Goal: Task Accomplishment & Management: Use online tool/utility

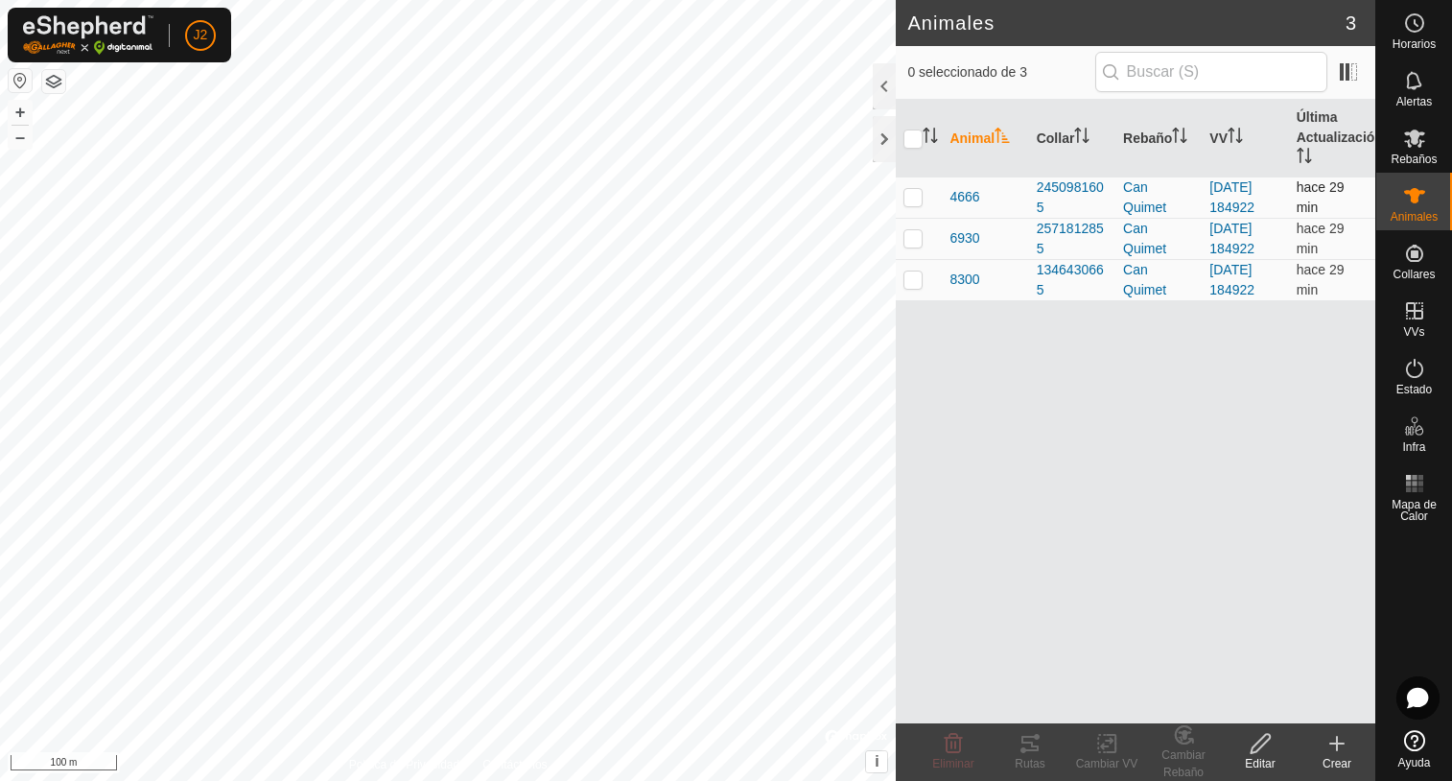
click at [913, 200] on p-checkbox at bounding box center [912, 196] width 19 height 15
click at [1032, 741] on icon at bounding box center [1029, 742] width 17 height 15
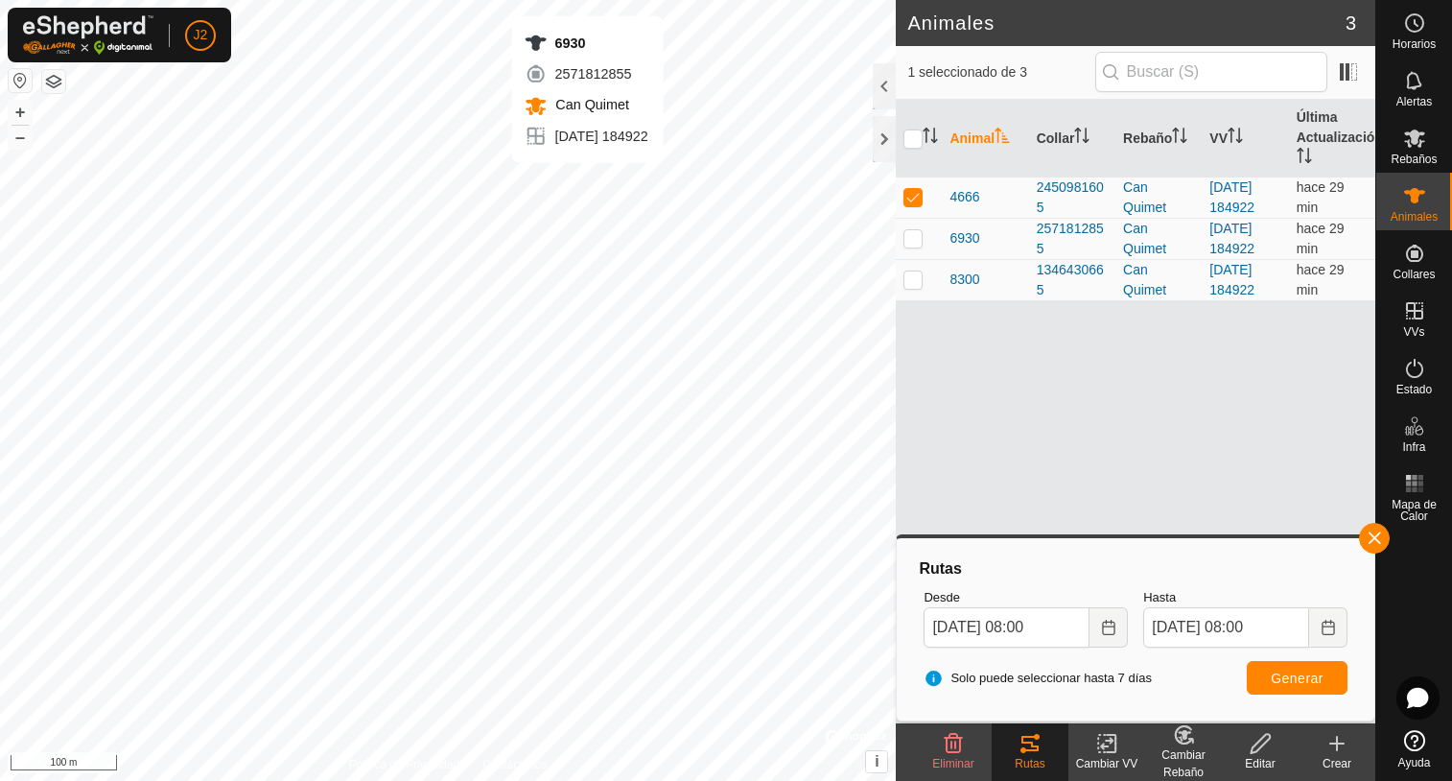
checkbox input "false"
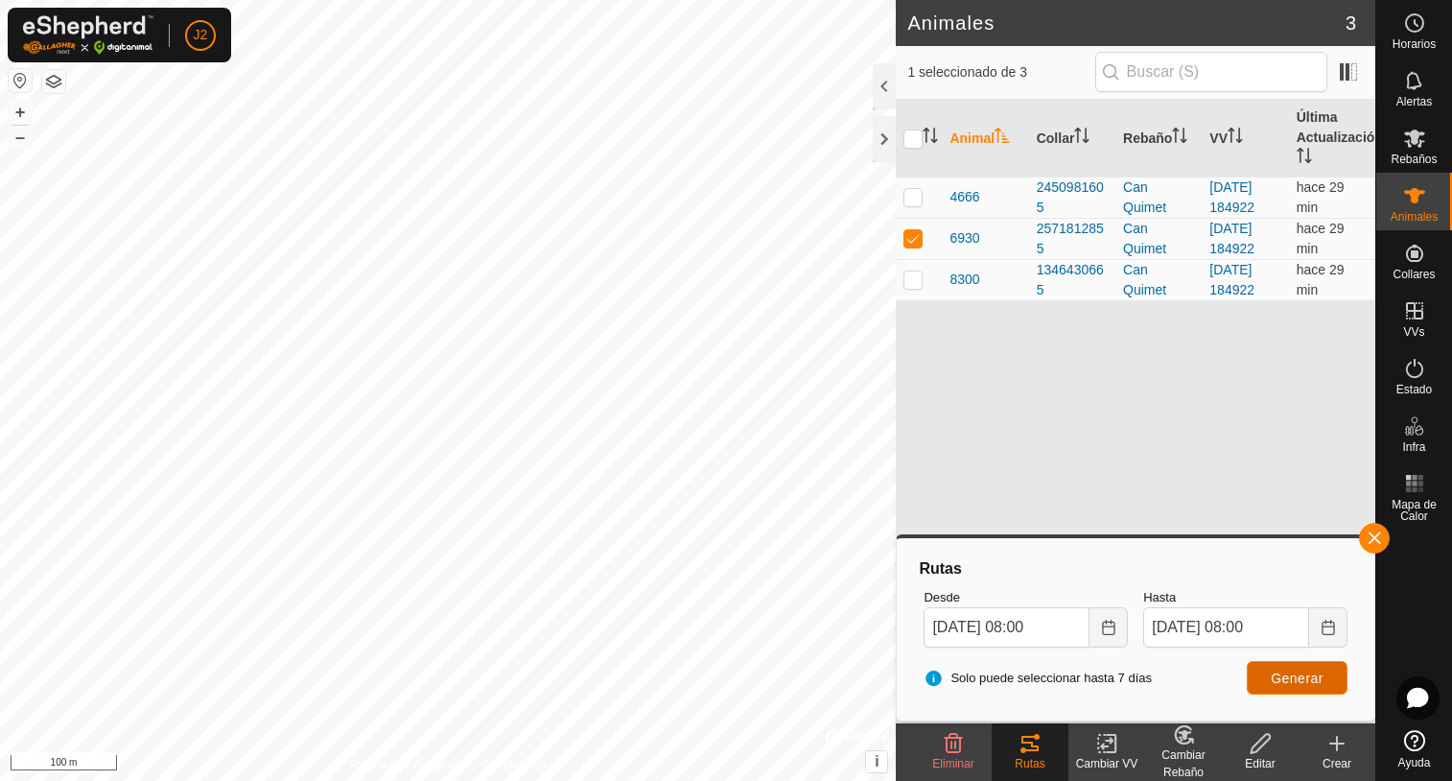
click at [1295, 681] on span "Generar" at bounding box center [1297, 677] width 53 height 15
checkbox input "false"
checkbox input "true"
click at [1287, 681] on span "Generar" at bounding box center [1297, 677] width 53 height 15
click at [1371, 542] on button "button" at bounding box center [1374, 538] width 31 height 31
